Goal: Information Seeking & Learning: Learn about a topic

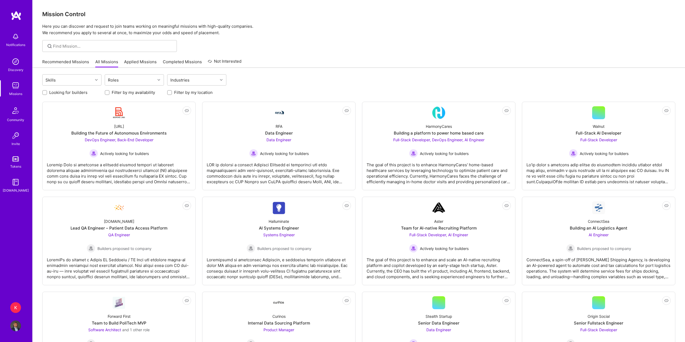
click at [84, 61] on link "Recommended Missions" at bounding box center [65, 63] width 47 height 9
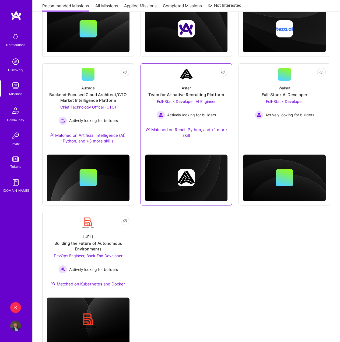
scroll to position [161, 0]
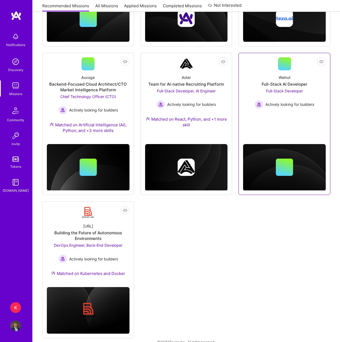
click at [300, 107] on div "Actively looking for builders" at bounding box center [284, 104] width 59 height 9
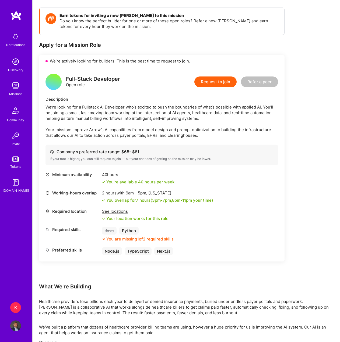
scroll to position [188, 0]
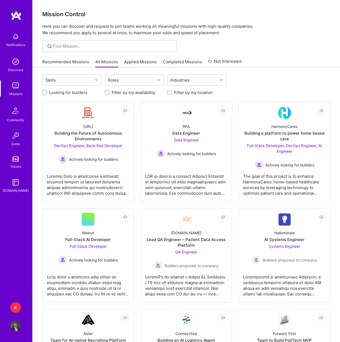
drag, startPoint x: 0, startPoint y: 0, endPoint x: 63, endPoint y: 64, distance: 89.6
click at [63, 64] on link "Recommended Missions" at bounding box center [65, 63] width 47 height 9
